Goal: Information Seeking & Learning: Learn about a topic

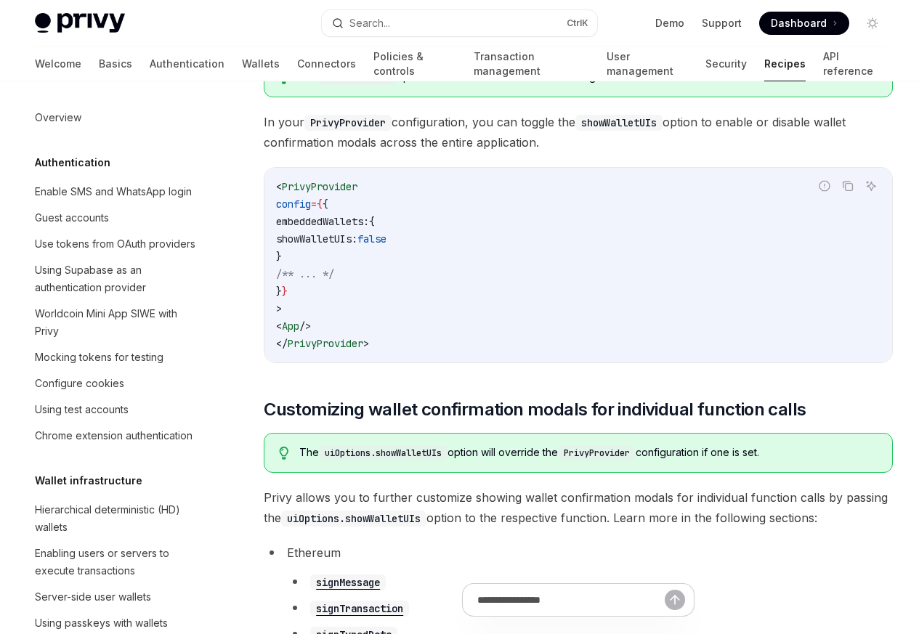
scroll to position [1541, 0]
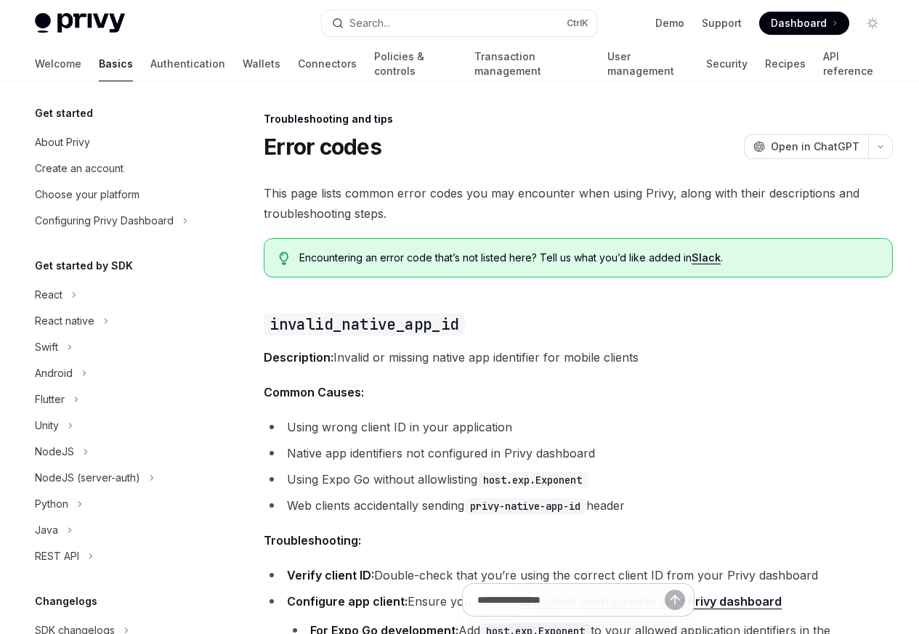
scroll to position [164, 0]
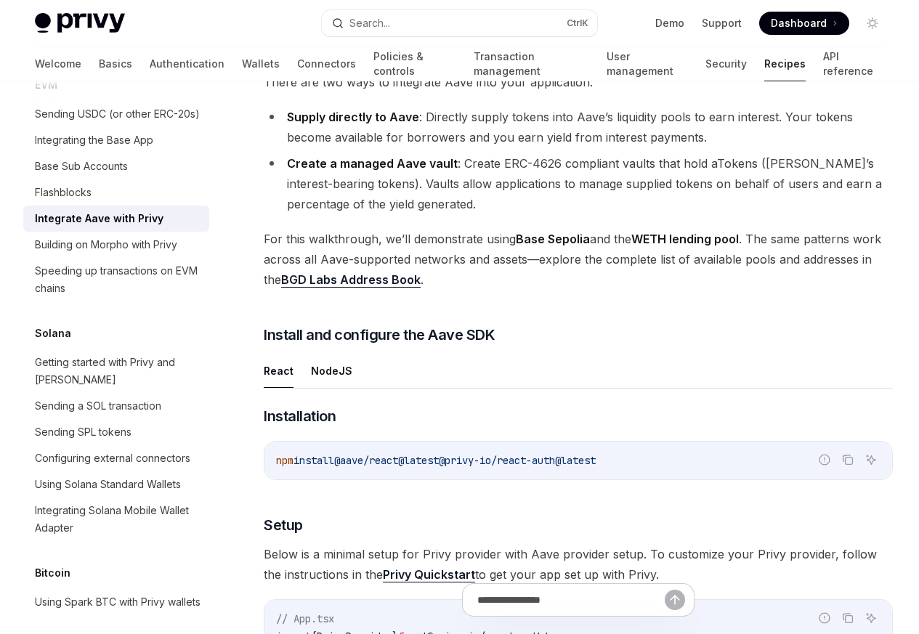
scroll to position [523, 0]
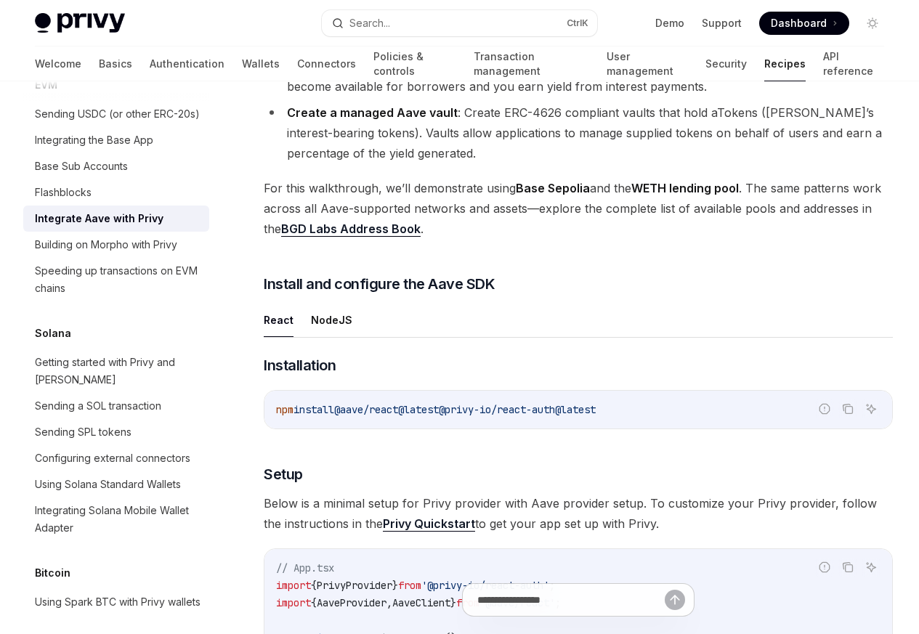
type textarea "*"
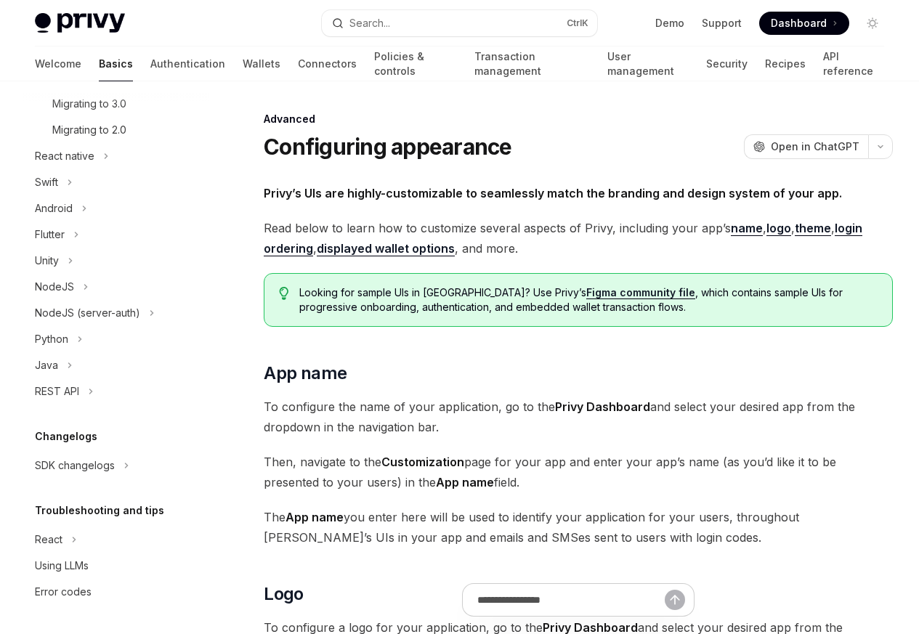
scroll to position [4341, 0]
